Goal: Task Accomplishment & Management: Manage account settings

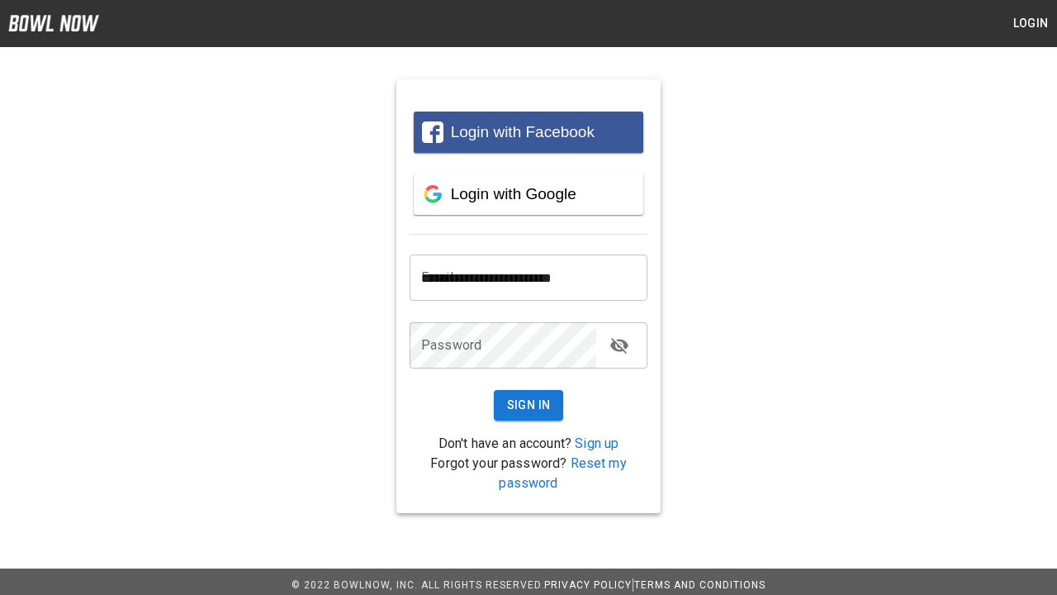
type input "**********"
click at [529, 405] on button "Sign In" at bounding box center [529, 405] width 70 height 31
